Goal: Find specific page/section: Find specific page/section

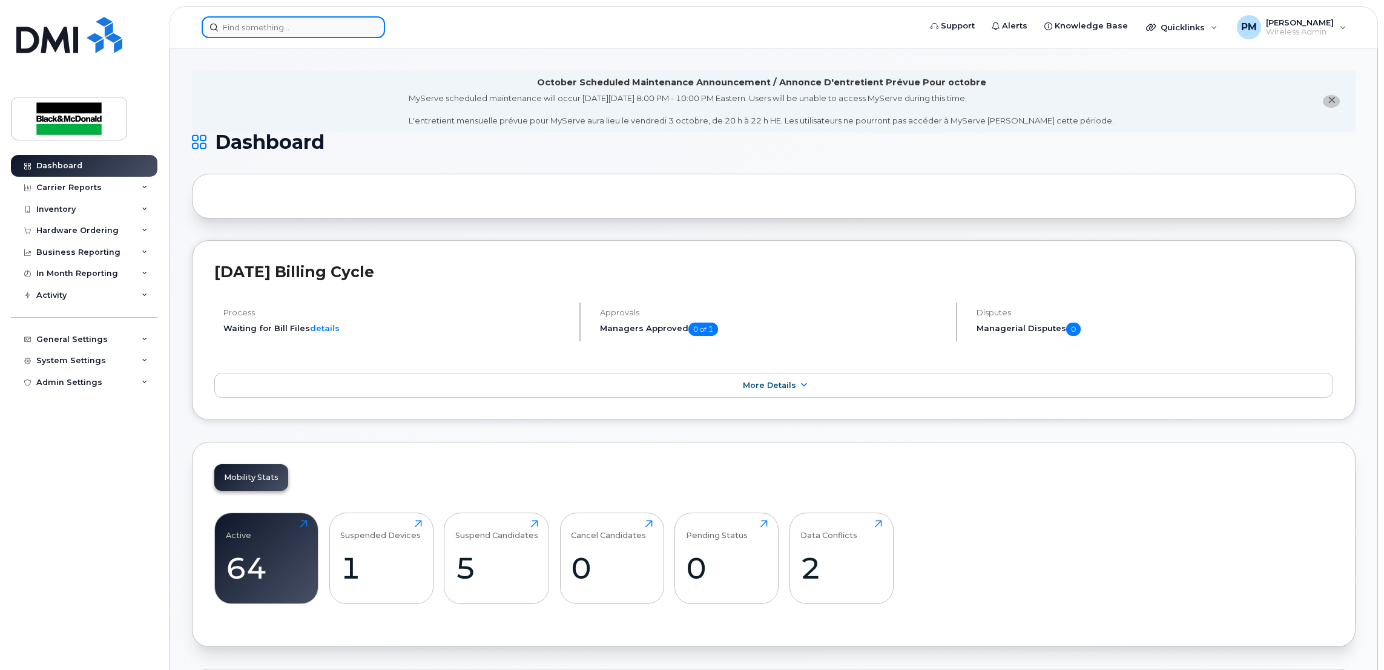
click at [271, 26] on input at bounding box center [293, 27] width 183 height 22
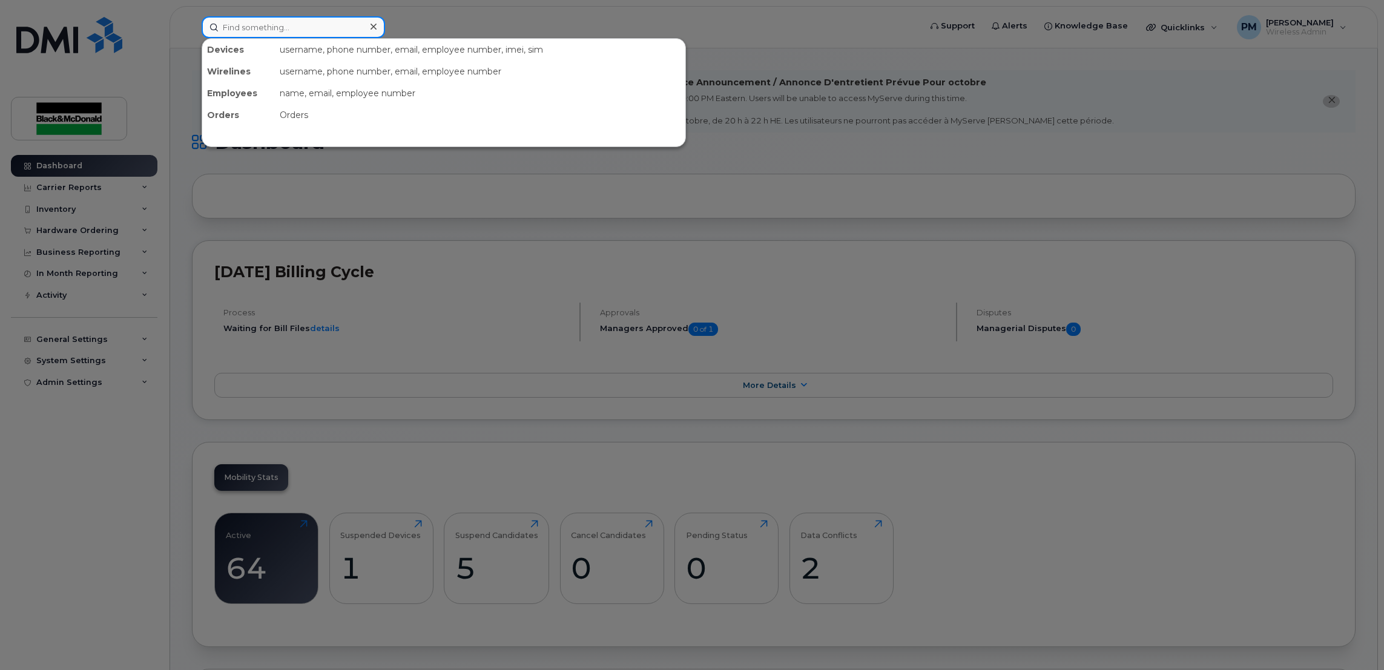
click at [271, 26] on input at bounding box center [293, 27] width 183 height 22
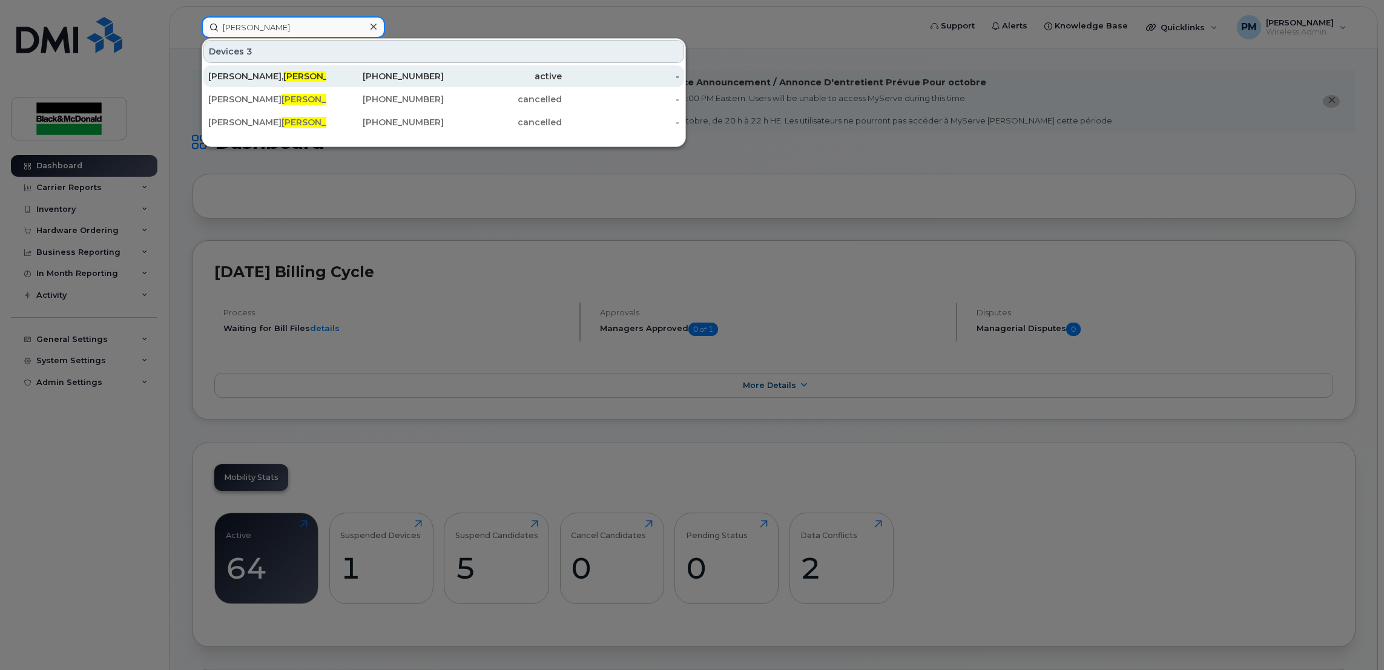
type input "bryan"
click at [209, 73] on div "Bedard, Bryan" at bounding box center [267, 76] width 118 height 12
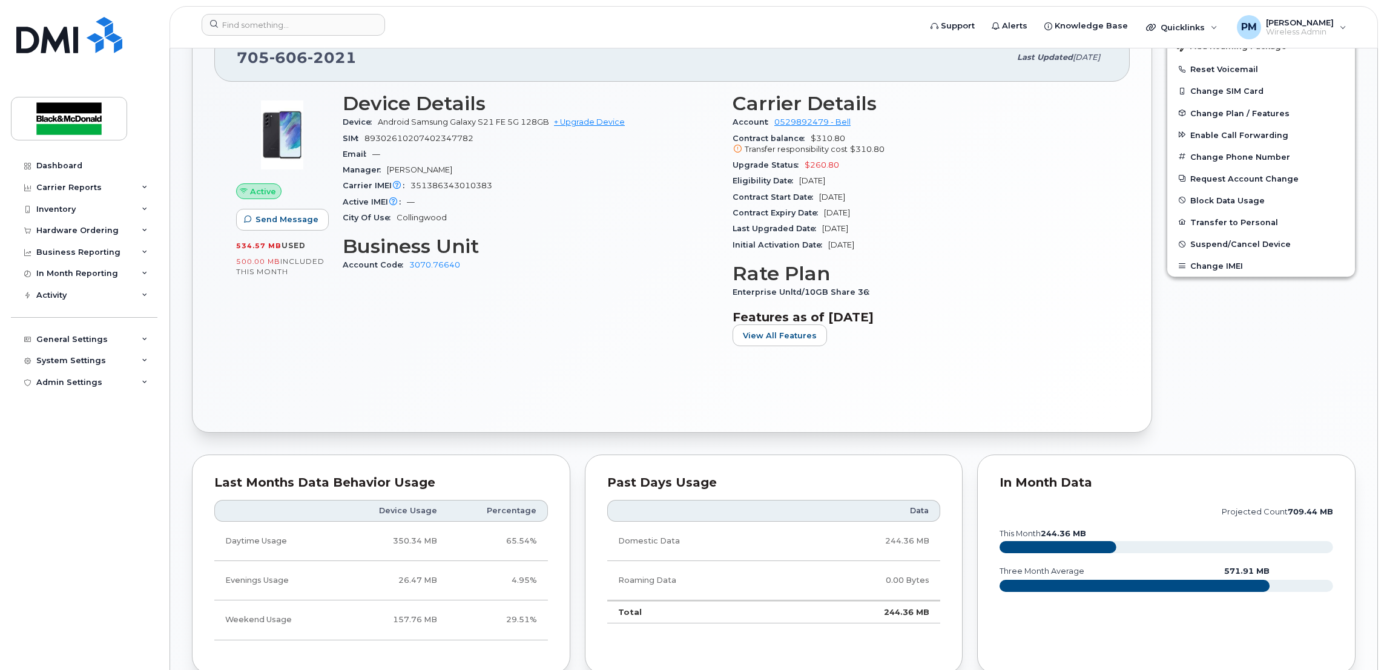
scroll to position [363, 0]
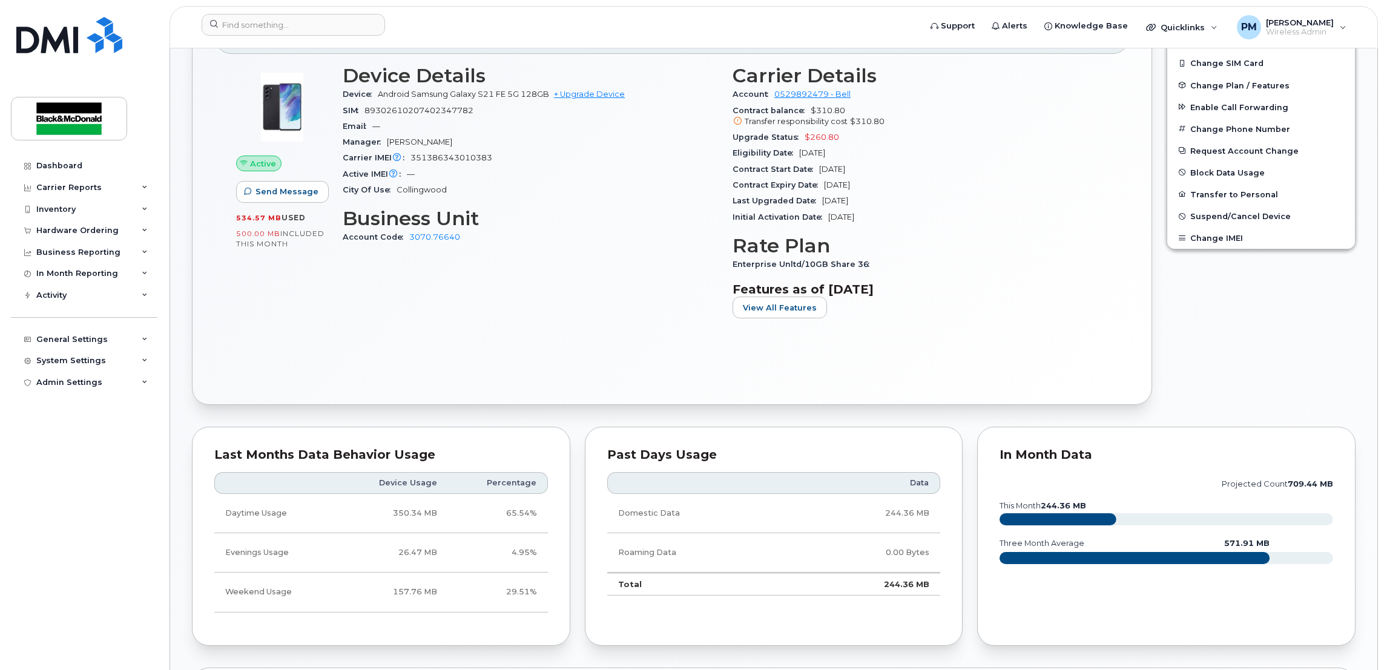
click at [677, 254] on div "Device Details Device Android Samsung Galaxy S21 FE 5G 128GB + Upgrade Device S…" at bounding box center [530, 196] width 390 height 278
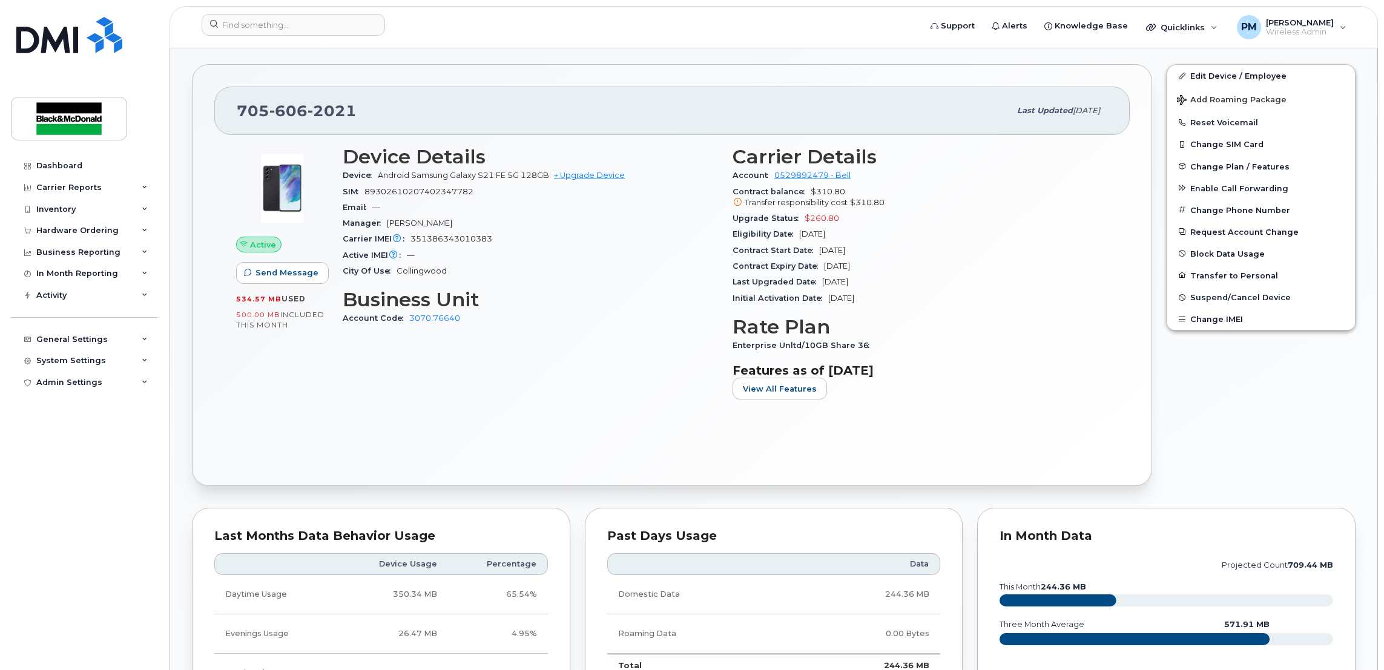
scroll to position [182, 0]
